Goal: Information Seeking & Learning: Understand process/instructions

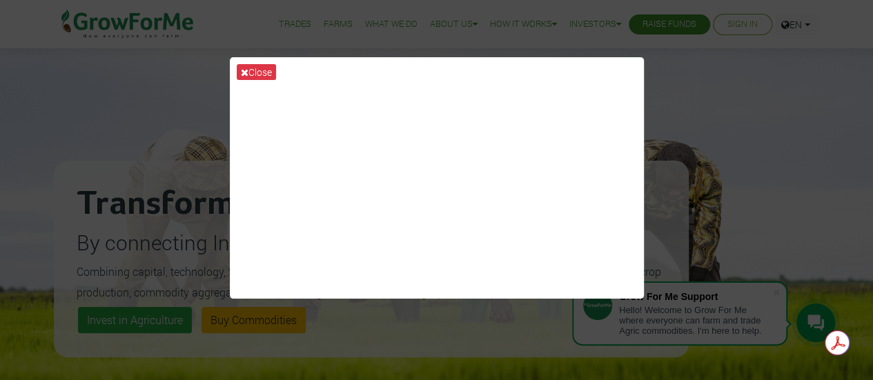
click at [689, 95] on div "Close" at bounding box center [436, 190] width 873 height 380
click at [691, 250] on div "Close" at bounding box center [436, 190] width 873 height 380
click at [260, 69] on button "Close" at bounding box center [256, 72] width 39 height 16
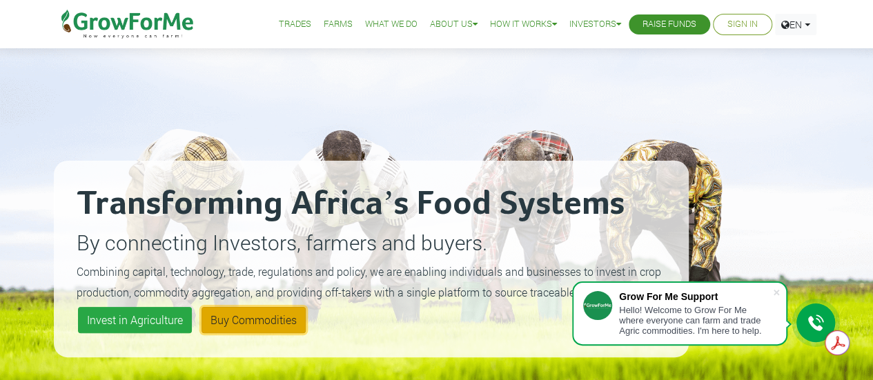
click at [237, 311] on link "Buy Commodities" at bounding box center [254, 320] width 104 height 26
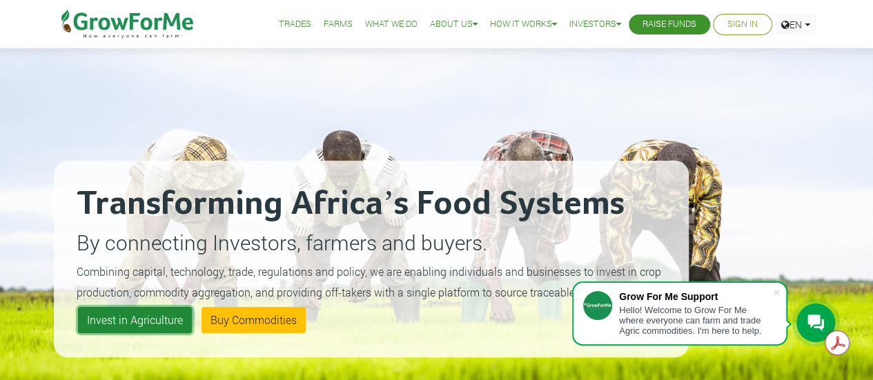
click at [173, 317] on link "Invest in Agriculture" at bounding box center [135, 320] width 114 height 26
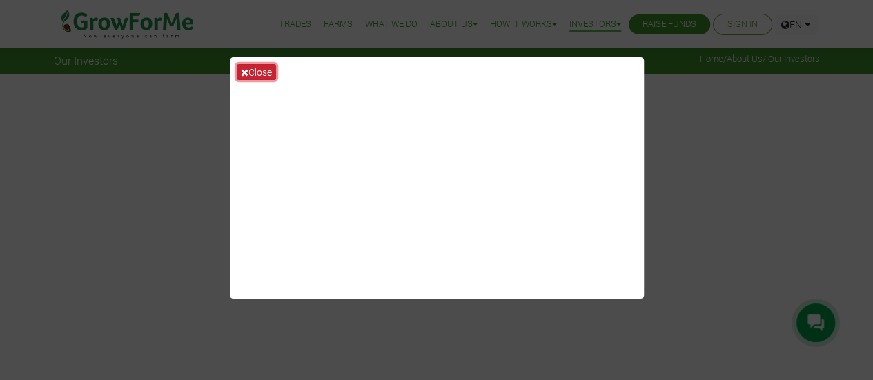
click at [268, 71] on button "Close" at bounding box center [256, 72] width 39 height 16
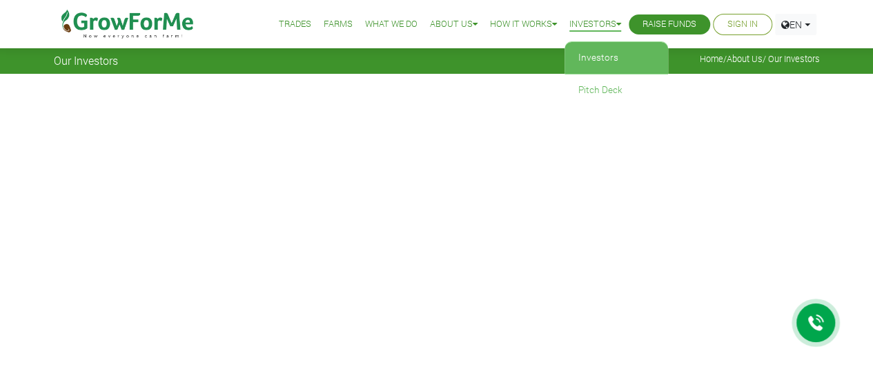
click at [591, 61] on link "Investors" at bounding box center [617, 58] width 104 height 32
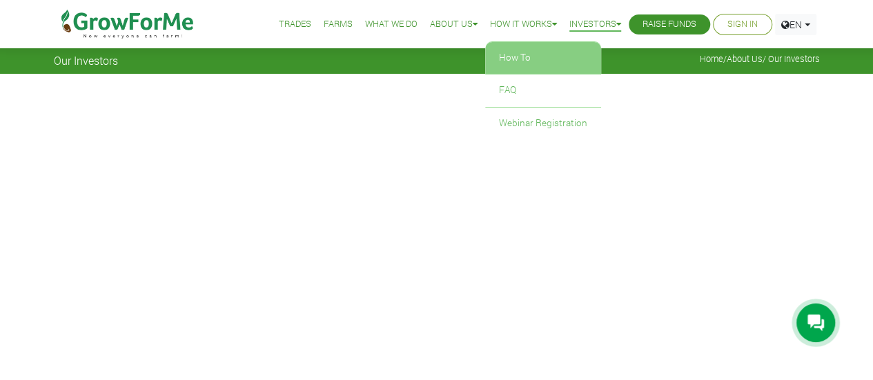
click at [507, 44] on link "How To" at bounding box center [543, 58] width 116 height 32
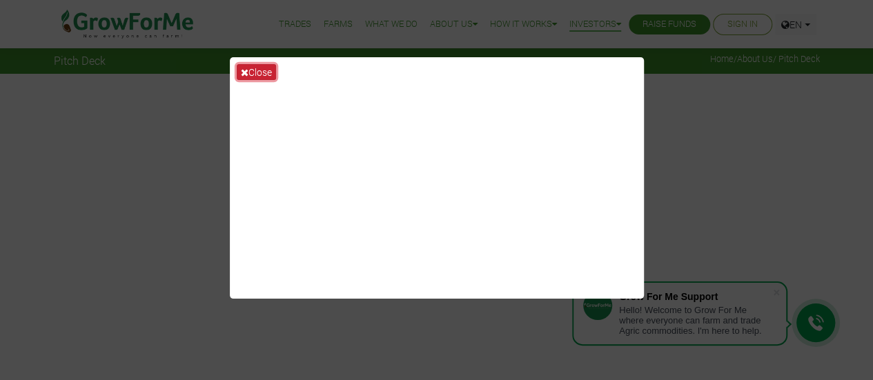
click at [250, 68] on button "Close" at bounding box center [256, 72] width 39 height 16
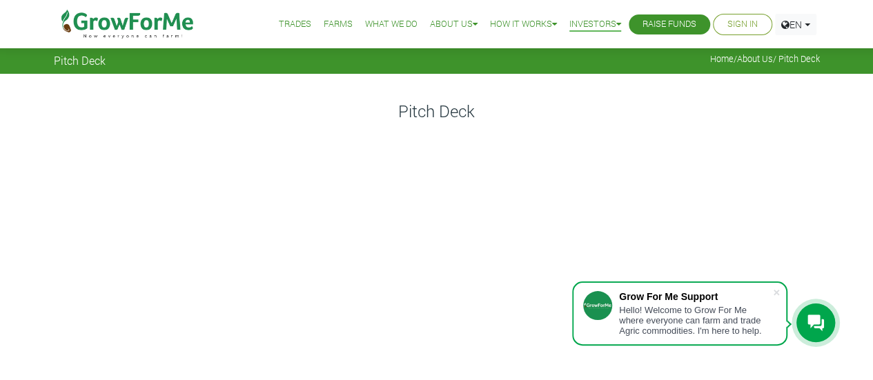
scroll to position [69, 0]
